Goal: Navigation & Orientation: Find specific page/section

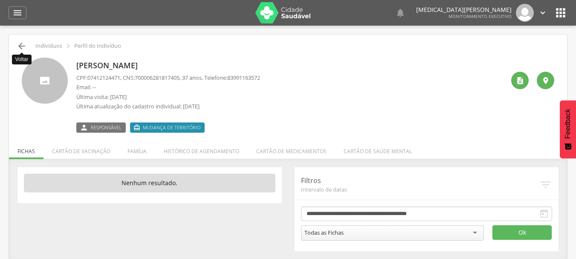
click at [23, 43] on icon "" at bounding box center [22, 46] width 10 height 10
click at [23, 45] on icon "" at bounding box center [22, 46] width 10 height 10
click at [23, 46] on icon "" at bounding box center [22, 46] width 10 height 10
click at [20, 48] on icon "" at bounding box center [22, 46] width 10 height 10
click at [25, 45] on icon "" at bounding box center [22, 46] width 10 height 10
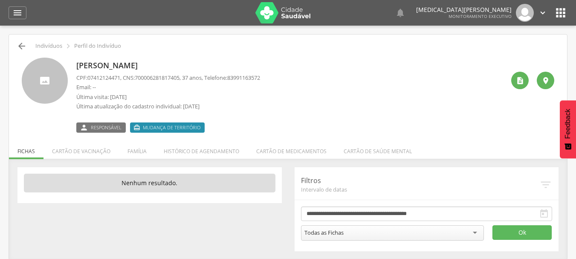
click at [22, 44] on icon "" at bounding box center [22, 46] width 10 height 10
click at [21, 46] on icon "" at bounding box center [22, 46] width 10 height 10
